Goal: Information Seeking & Learning: Learn about a topic

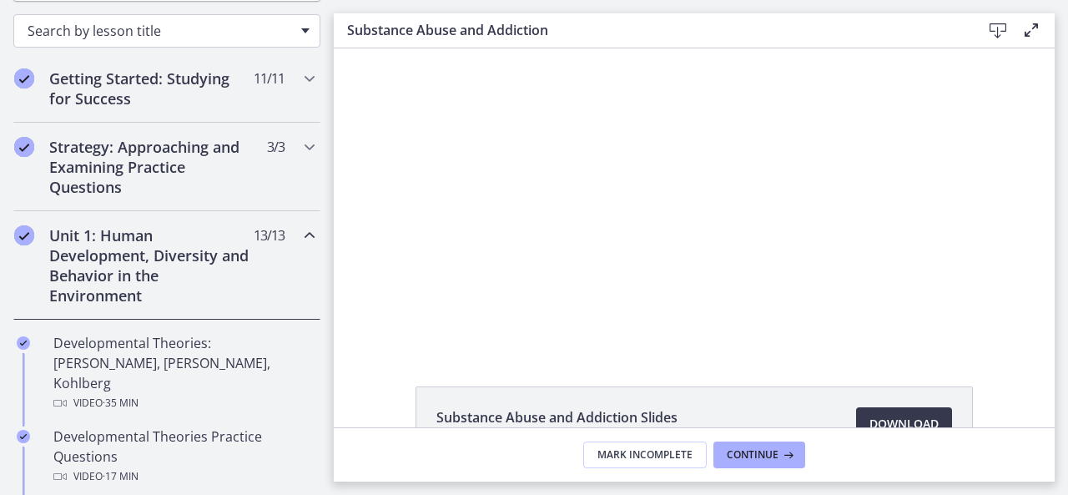
scroll to position [267, 0]
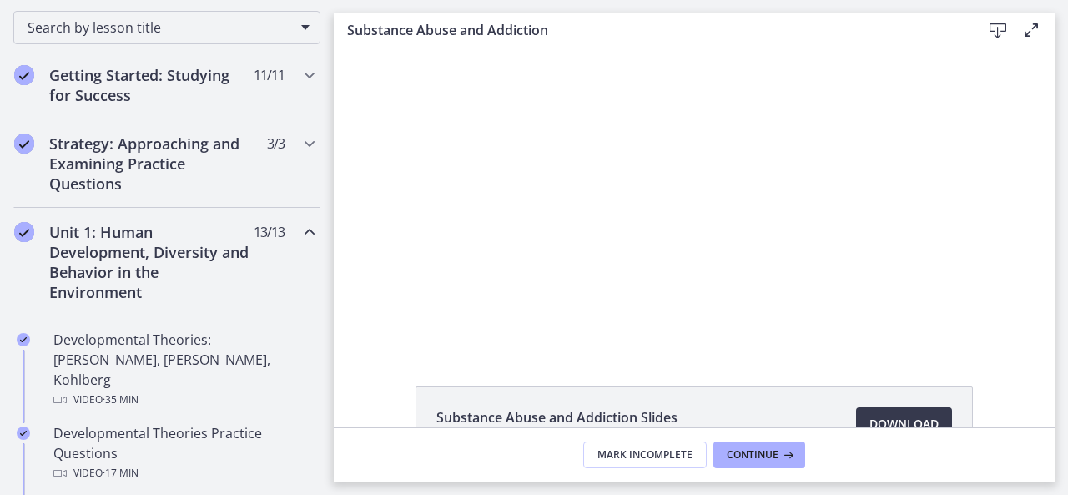
click at [199, 268] on h2 "Unit 1: Human Development, Diversity and Behavior in the Environment" at bounding box center [151, 262] width 204 height 80
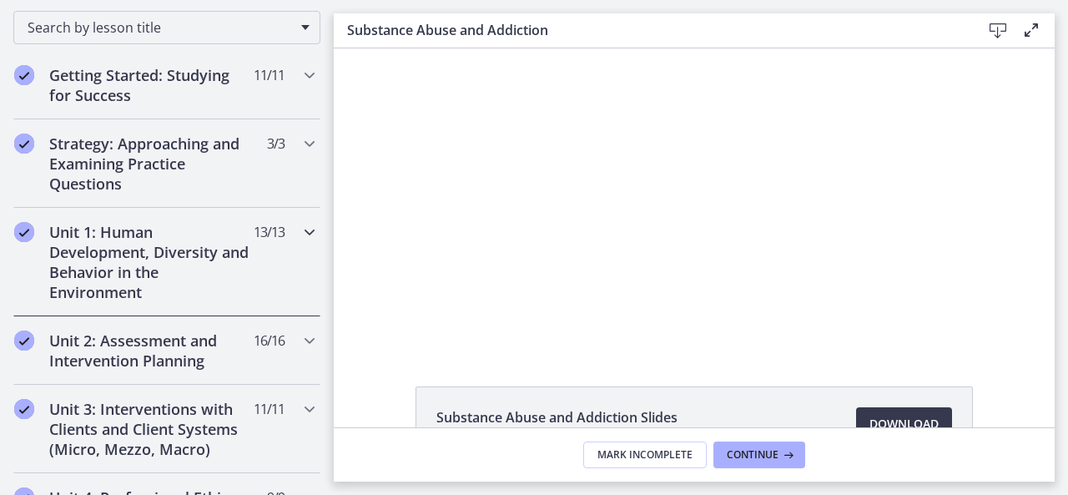
click at [199, 268] on h2 "Unit 1: Human Development, Diversity and Behavior in the Environment" at bounding box center [151, 262] width 204 height 80
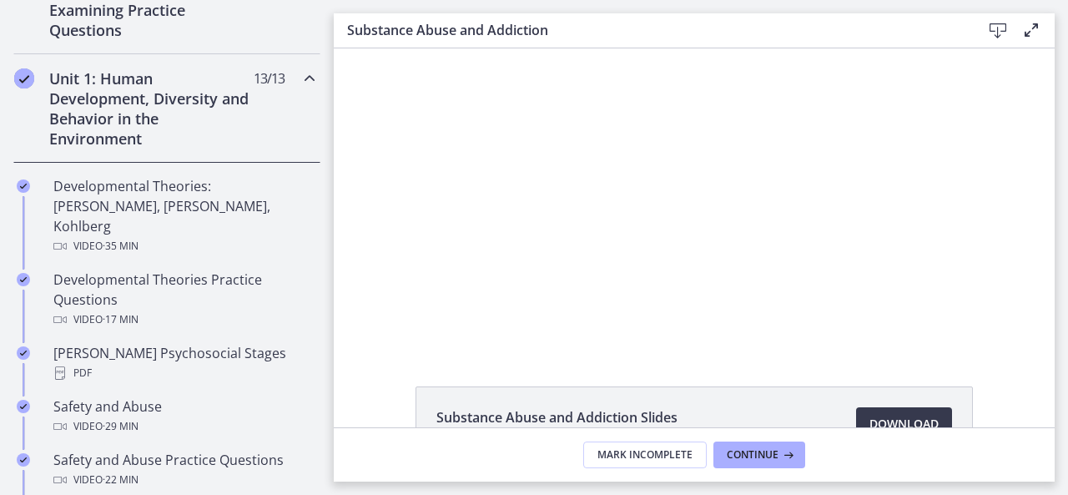
scroll to position [427, 0]
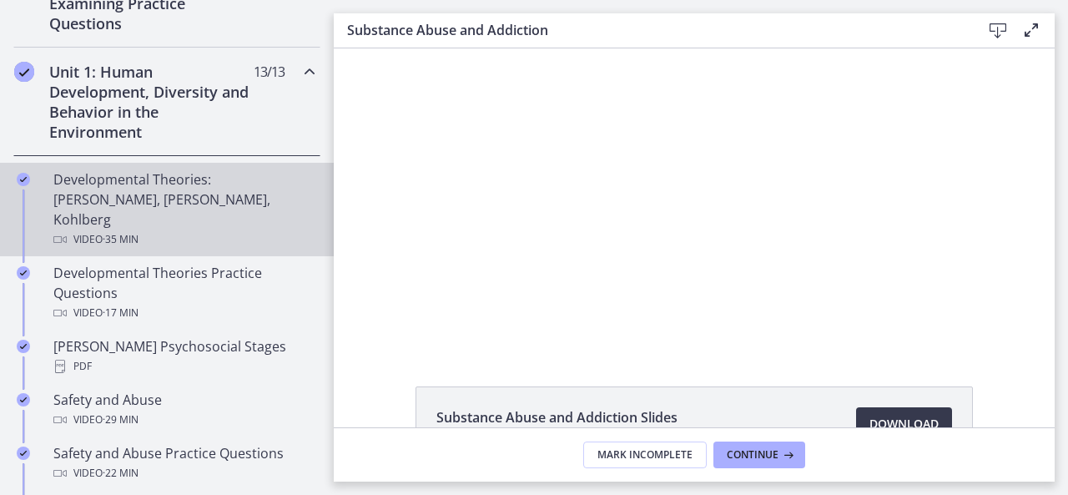
click at [176, 230] on div "Video · 35 min" at bounding box center [183, 240] width 260 height 20
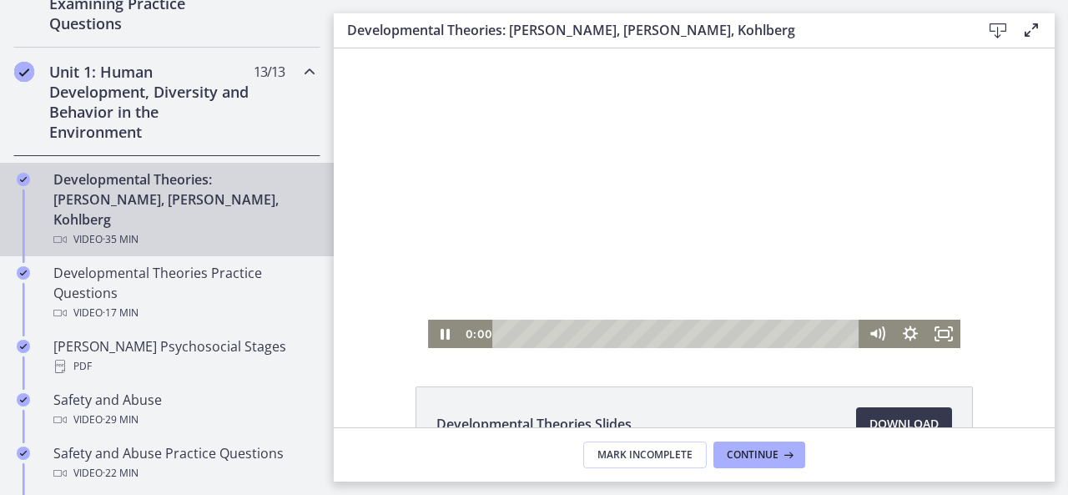
click at [505, 333] on div "Playbar" at bounding box center [679, 334] width 348 height 28
click at [942, 330] on rect "Fullscreen" at bounding box center [944, 334] width 12 height 8
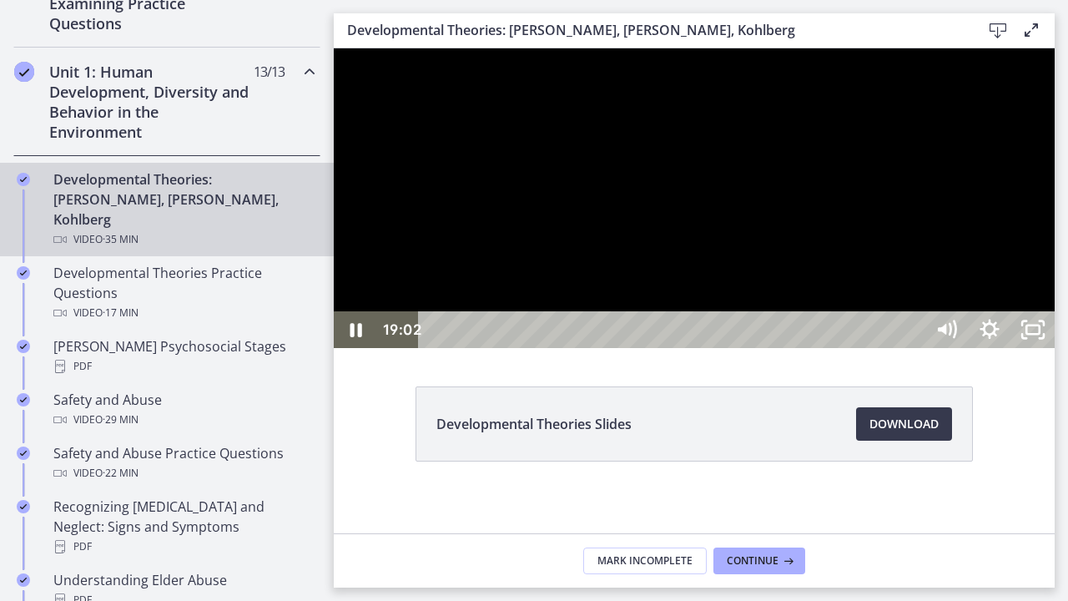
click at [1055, 348] on div at bounding box center [694, 198] width 721 height 300
click at [334, 48] on button "Play Video: crt89dfaoh5c72tgt07g.mp4" at bounding box center [334, 48] width 1 height 1
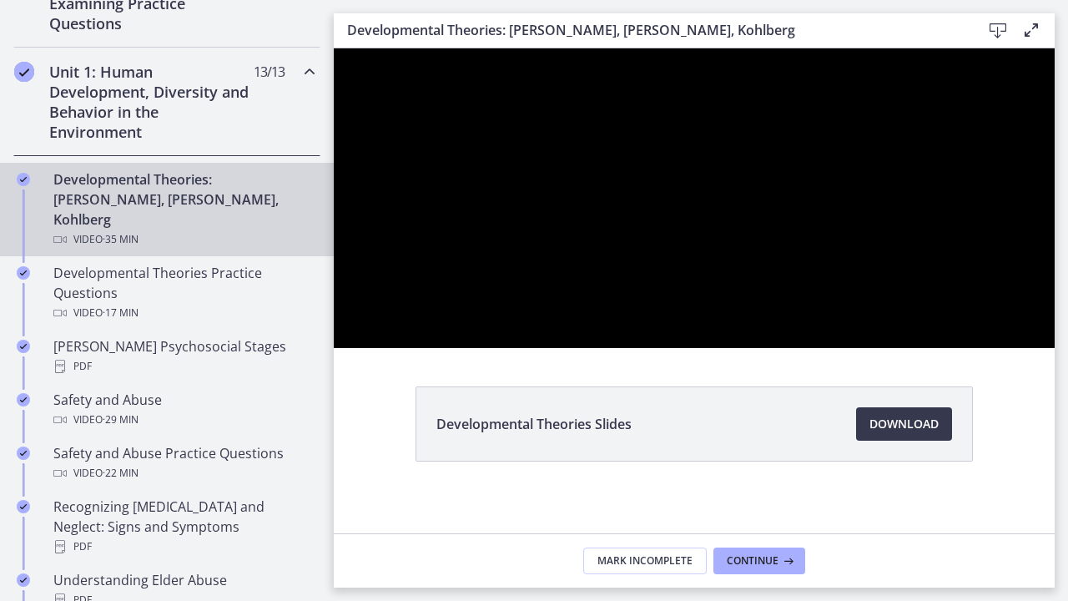
click at [334, 48] on button "Pause: crt89dfaoh5c72tgt07g.mp4" at bounding box center [334, 48] width 1 height 1
click at [334, 48] on button "Play Video: crt89dfaoh5c72tgt07g.mp4" at bounding box center [334, 48] width 1 height 1
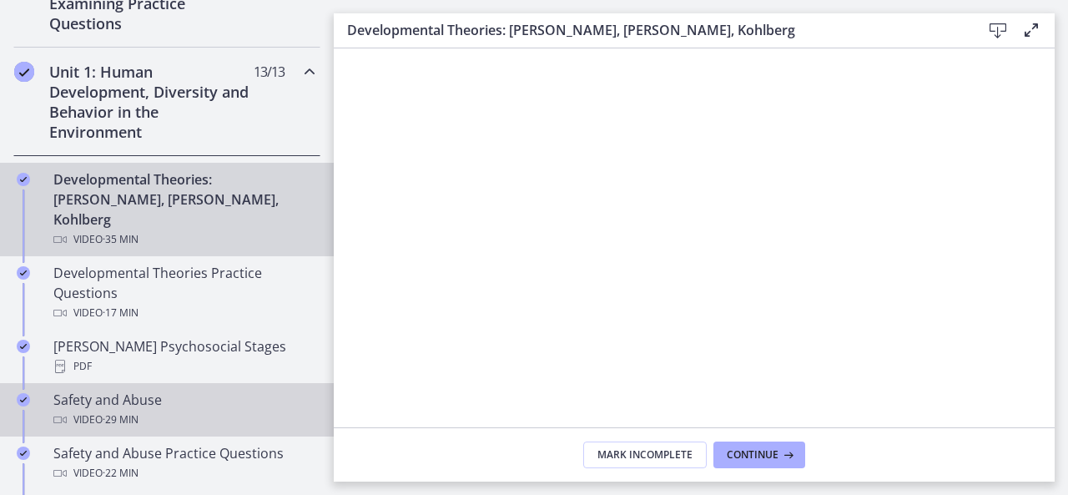
click at [200, 390] on div "Safety and Abuse Video · 29 min" at bounding box center [183, 410] width 260 height 40
